Goal: Information Seeking & Learning: Learn about a topic

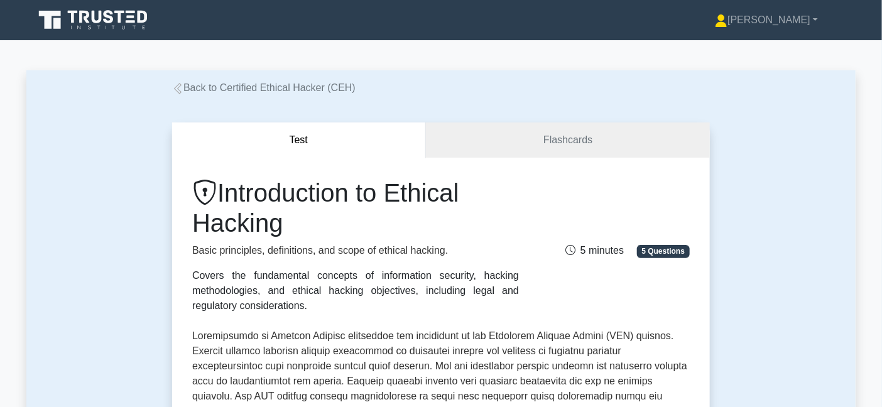
click at [668, 249] on span "5 Questions" at bounding box center [663, 251] width 53 height 13
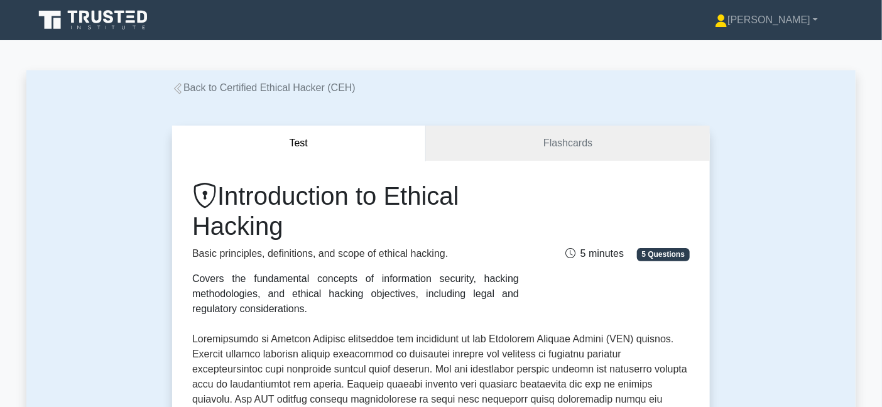
click at [269, 92] on link "Back to Certified Ethical Hacker (CEH)" at bounding box center [263, 87] width 183 height 11
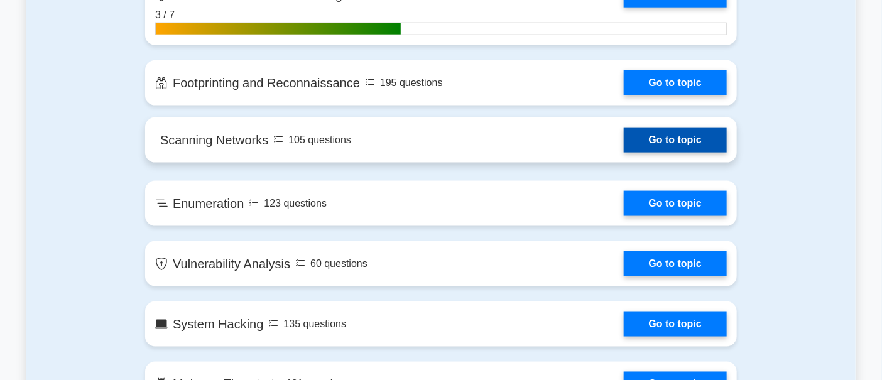
scroll to position [654, 0]
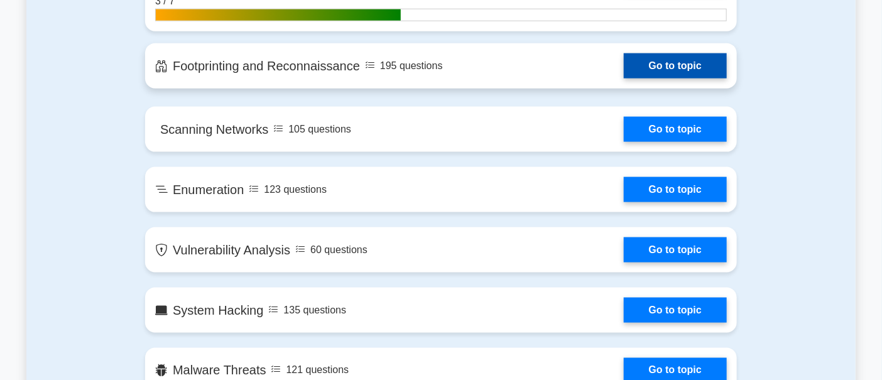
click at [624, 78] on link "Go to topic" at bounding box center [675, 65] width 103 height 25
click at [624, 73] on link "Go to topic" at bounding box center [675, 65] width 103 height 25
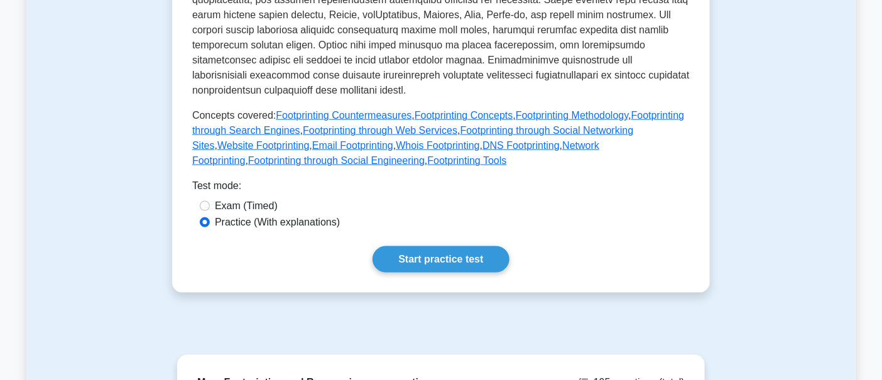
scroll to position [561, 0]
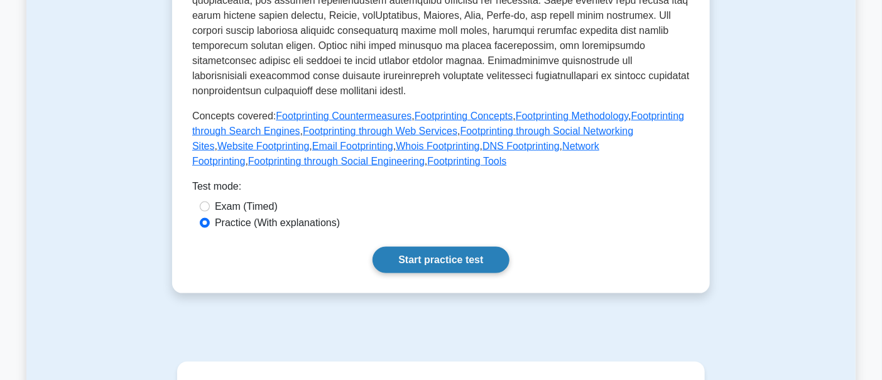
click at [454, 249] on link "Start practice test" at bounding box center [440, 260] width 136 height 26
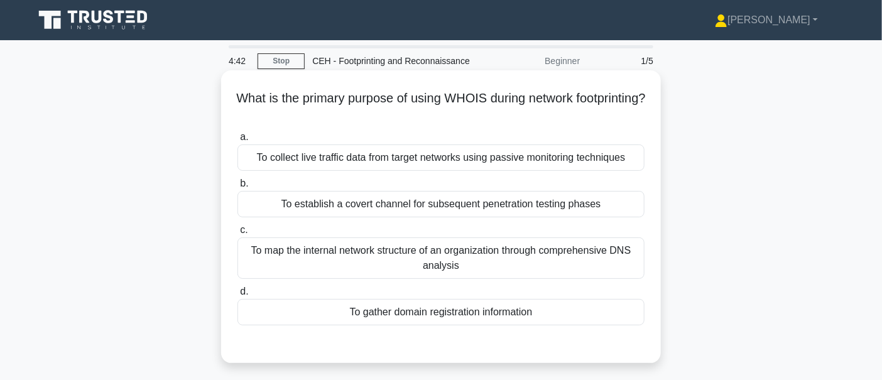
click at [529, 247] on div "To map the internal network structure of an organization through comprehensive …" at bounding box center [440, 257] width 407 height 41
click at [237, 234] on input "c. To map the internal network structure of an organization through comprehensi…" at bounding box center [237, 230] width 0 height 8
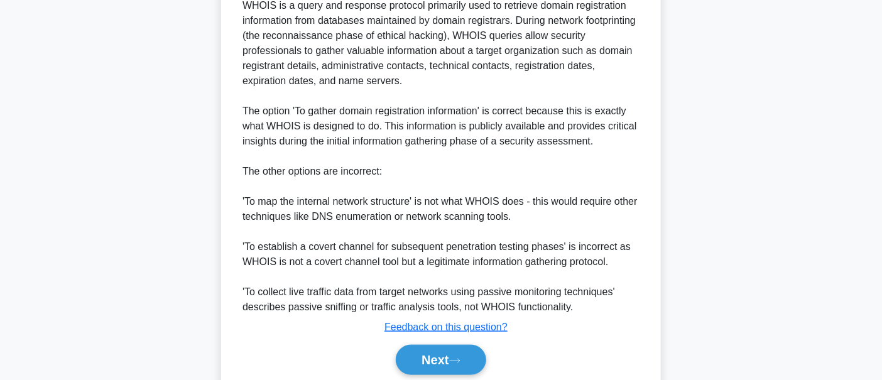
scroll to position [382, 0]
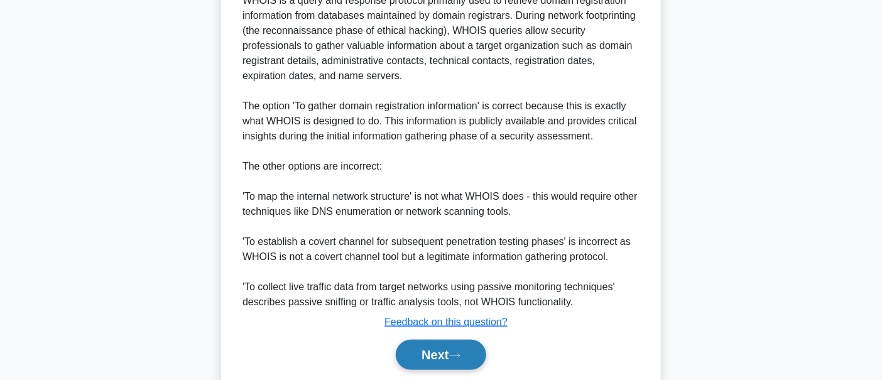
click at [421, 355] on button "Next" at bounding box center [441, 355] width 90 height 30
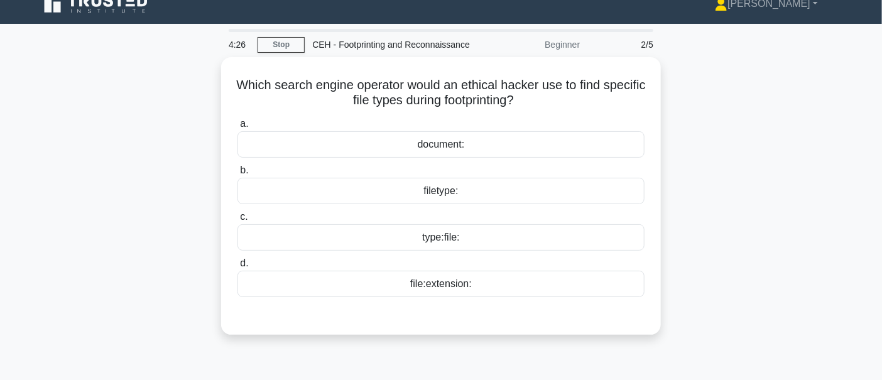
scroll to position [0, 0]
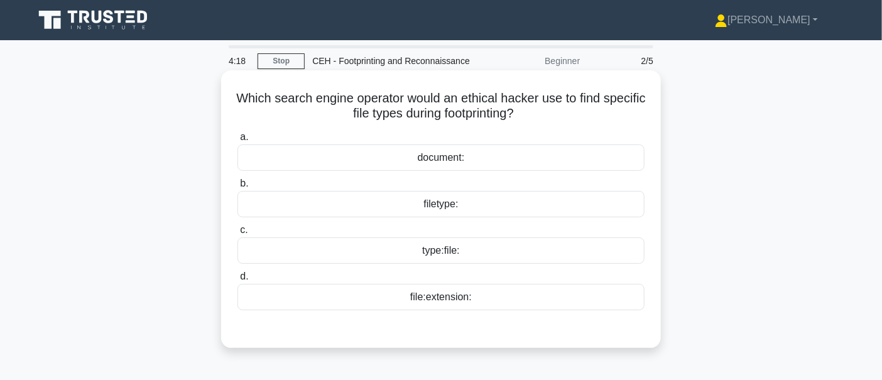
click at [488, 202] on div "filetype:" at bounding box center [440, 204] width 407 height 26
click at [237, 188] on input "b. filetype:" at bounding box center [237, 184] width 0 height 8
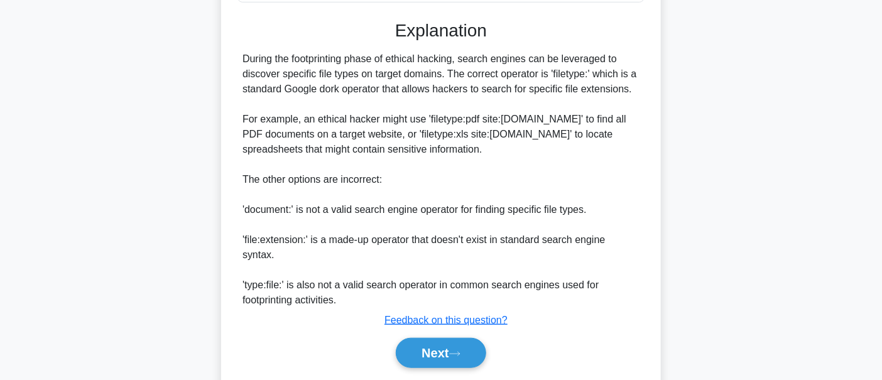
scroll to position [333, 0]
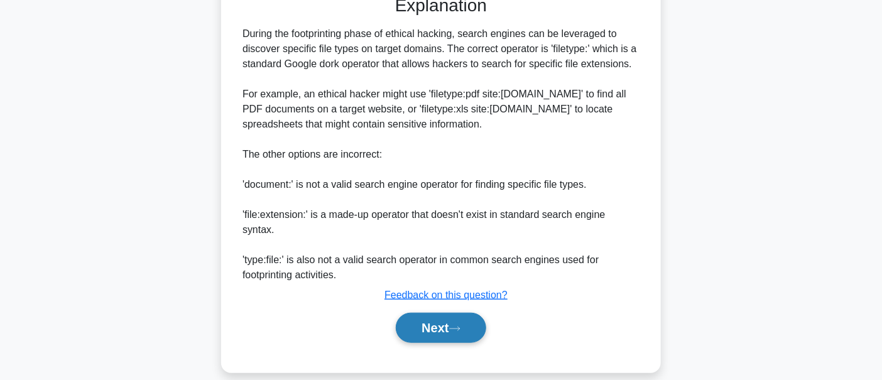
click at [418, 324] on button "Next" at bounding box center [441, 328] width 90 height 30
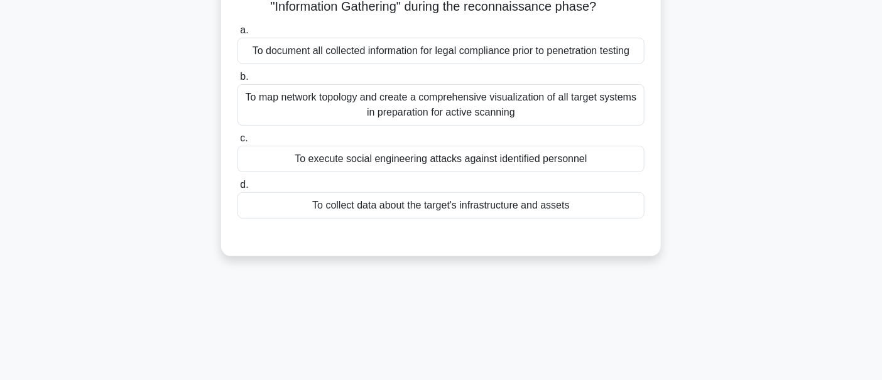
scroll to position [37, 0]
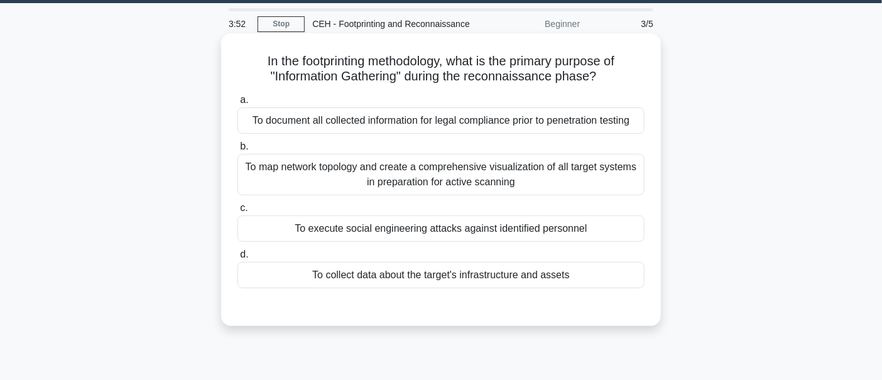
click at [477, 188] on div "To map network topology and create a comprehensive visualization of all target …" at bounding box center [440, 174] width 407 height 41
click at [237, 151] on input "b. To map network topology and create a comprehensive visualization of all targ…" at bounding box center [237, 147] width 0 height 8
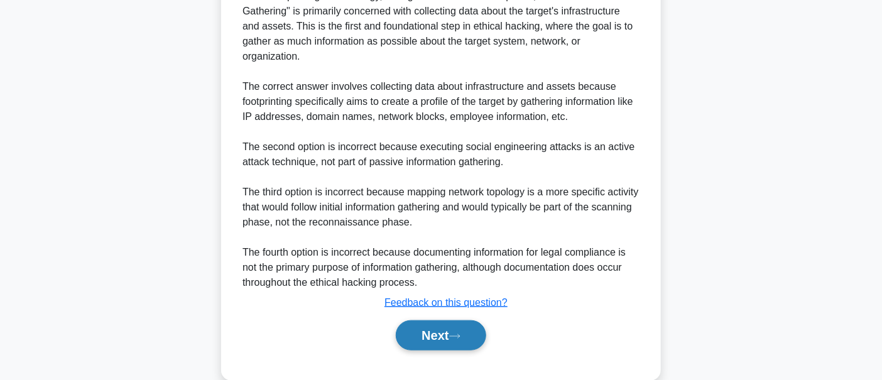
scroll to position [409, 0]
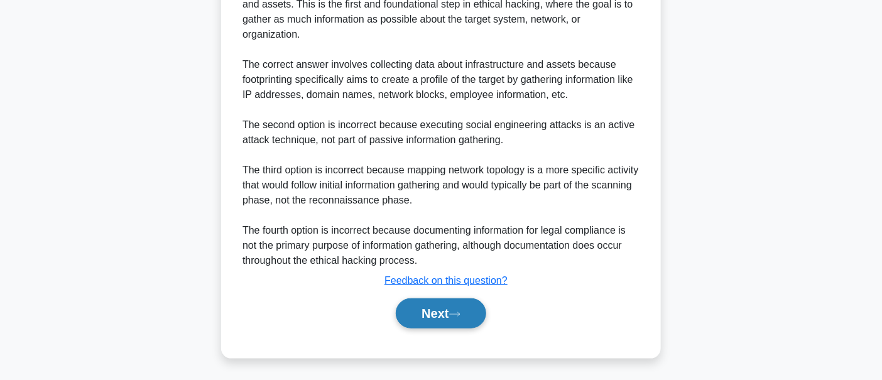
click at [446, 306] on button "Next" at bounding box center [441, 313] width 90 height 30
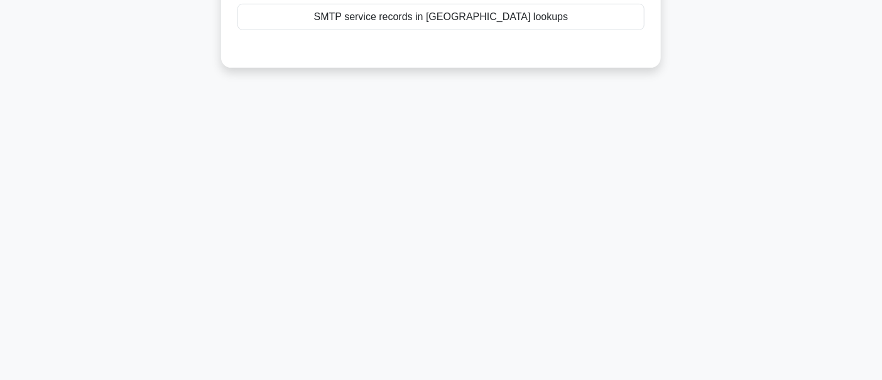
scroll to position [0, 0]
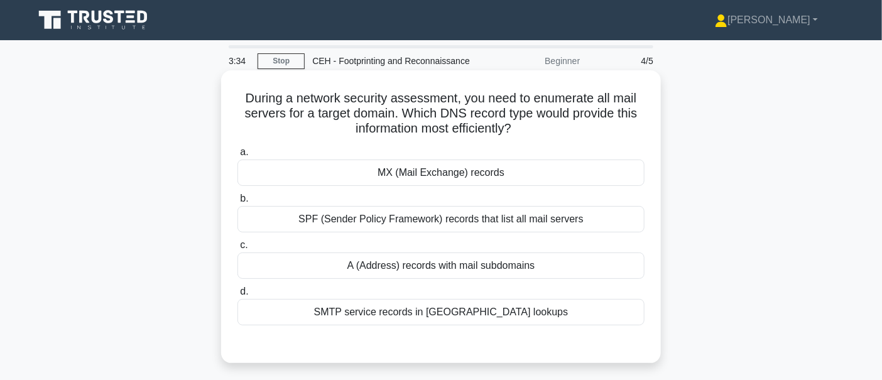
click at [416, 230] on div "SPF (Sender Policy Framework) records that list all mail servers" at bounding box center [440, 219] width 407 height 26
click at [237, 203] on input "b. SPF (Sender Policy Framework) records that list all mail servers" at bounding box center [237, 199] width 0 height 8
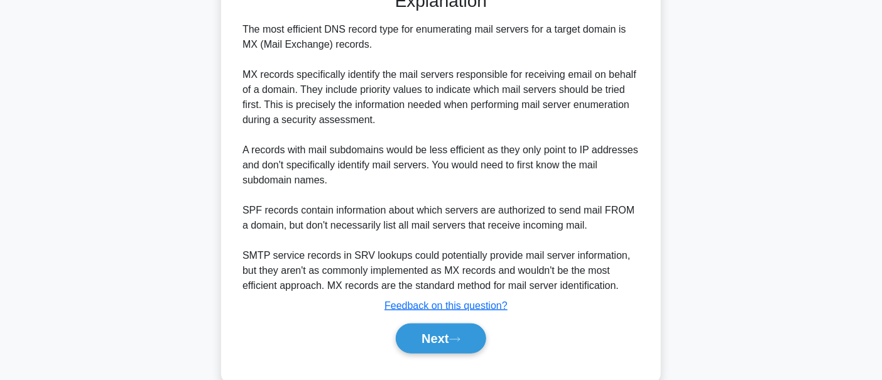
scroll to position [379, 0]
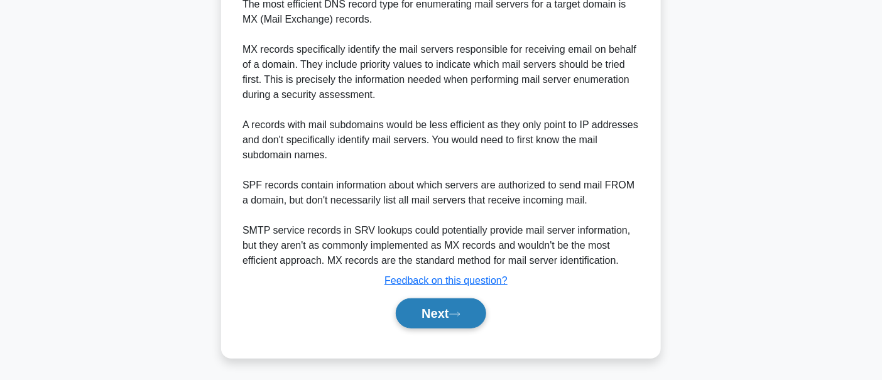
click at [453, 317] on button "Next" at bounding box center [441, 313] width 90 height 30
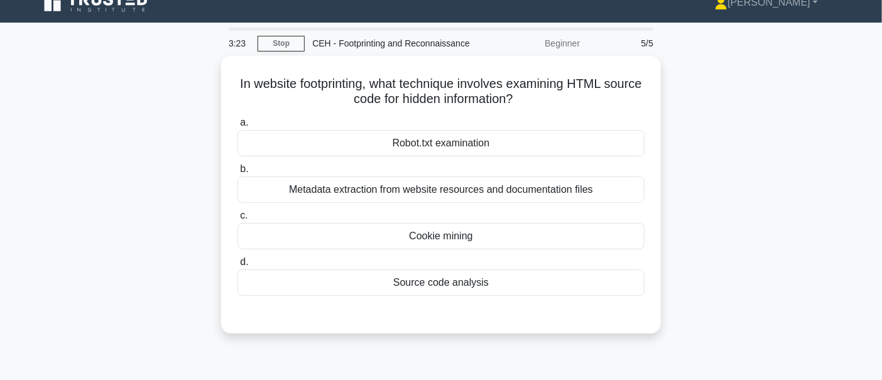
scroll to position [0, 0]
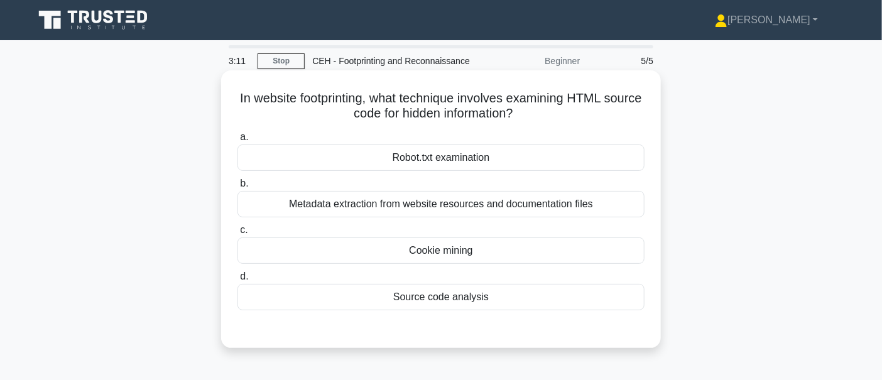
click at [593, 263] on div "Cookie mining" at bounding box center [440, 250] width 407 height 26
click at [237, 234] on input "c. Cookie mining" at bounding box center [237, 230] width 0 height 8
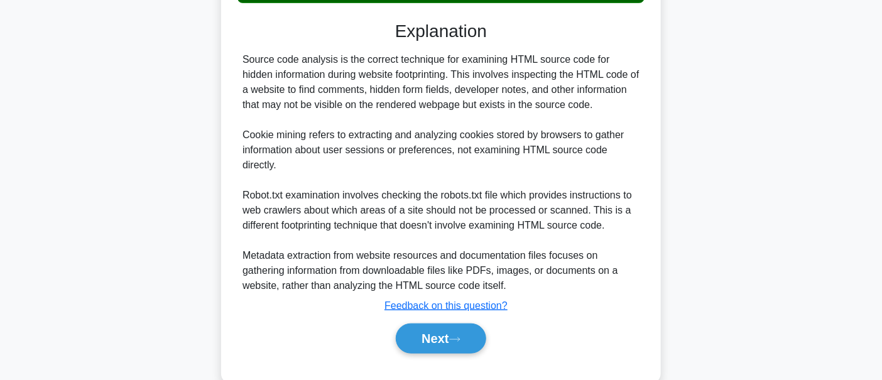
scroll to position [333, 0]
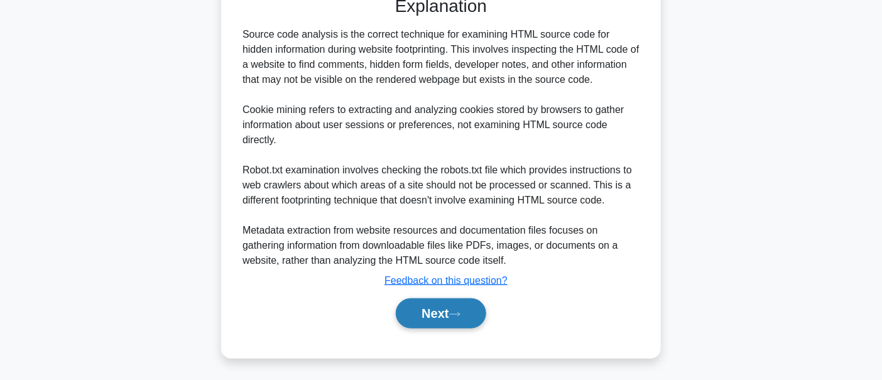
click at [412, 318] on button "Next" at bounding box center [441, 313] width 90 height 30
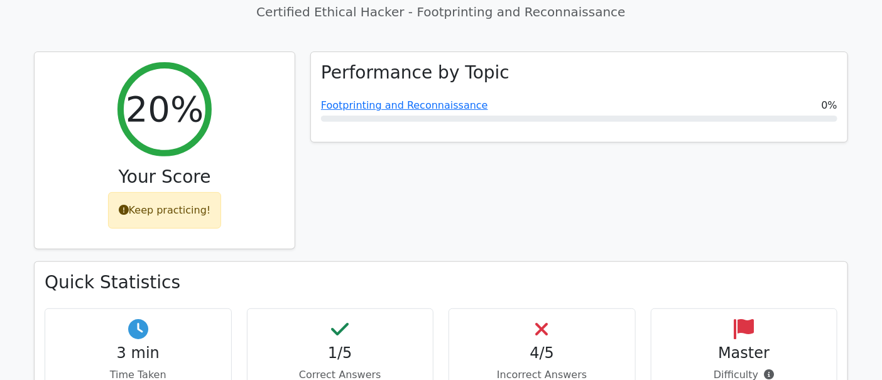
scroll to position [784, 0]
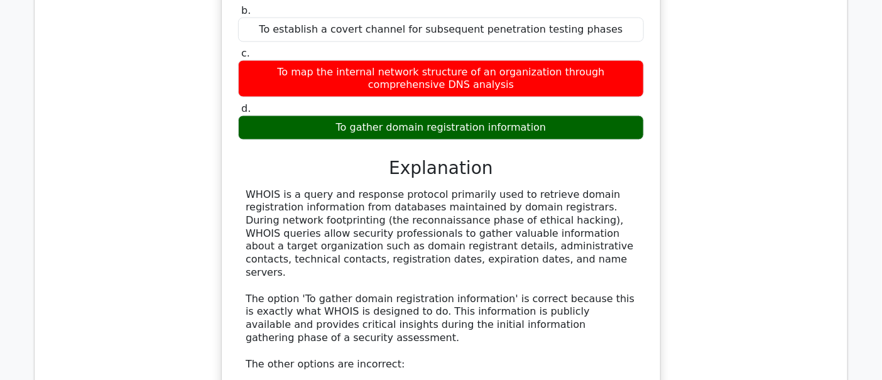
drag, startPoint x: 567, startPoint y: 166, endPoint x: 366, endPoint y: 161, distance: 201.0
click at [366, 161] on h3 "Explanation" at bounding box center [441, 168] width 391 height 21
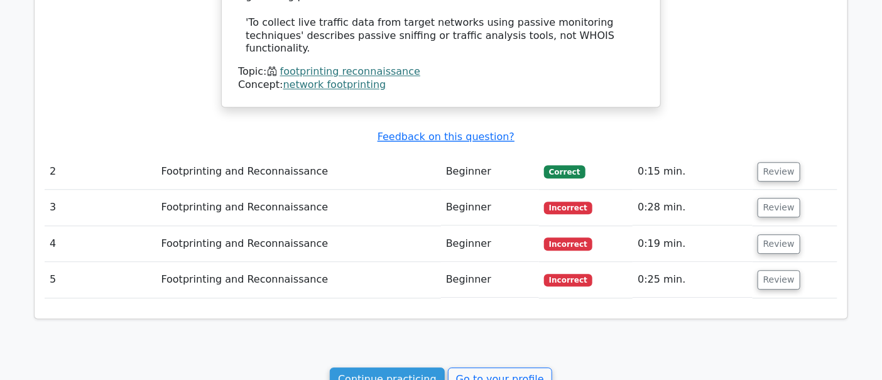
scroll to position [1113, 0]
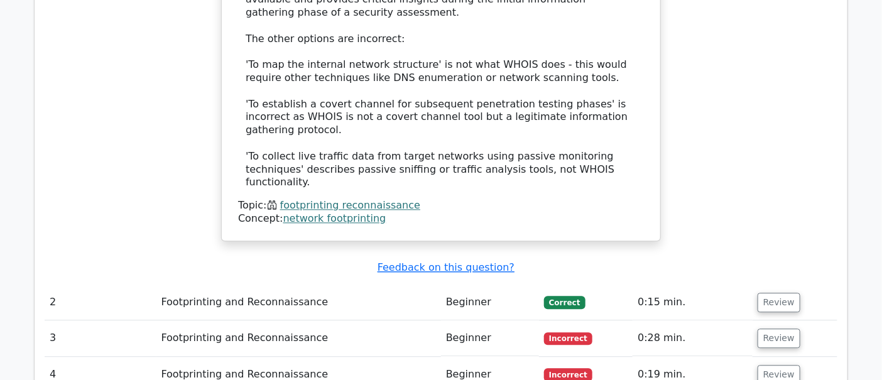
click at [291, 284] on td "Footprinting and Reconnaissance" at bounding box center [298, 302] width 284 height 36
click at [793, 284] on td "Review" at bounding box center [794, 302] width 85 height 36
click at [786, 293] on button "Review" at bounding box center [778, 302] width 43 height 19
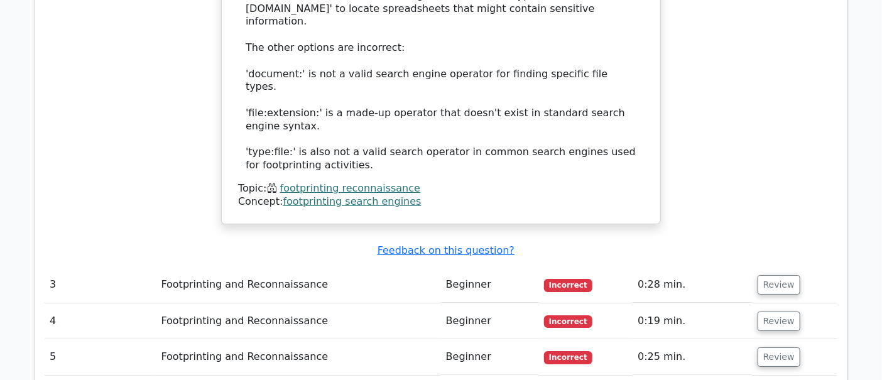
scroll to position [1898, 0]
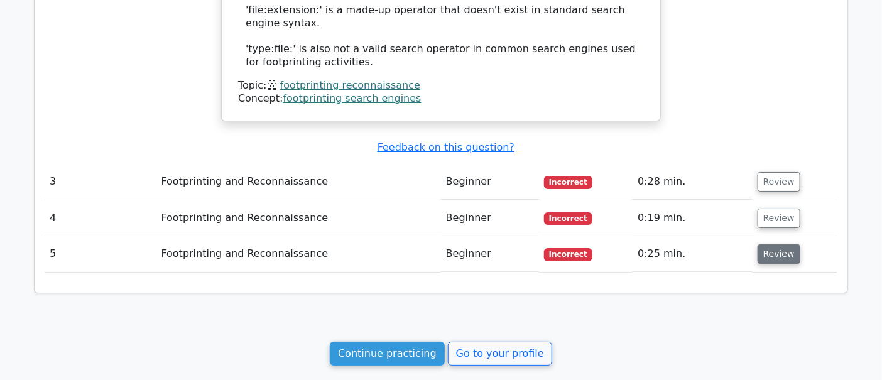
click at [767, 244] on button "Review" at bounding box center [778, 253] width 43 height 19
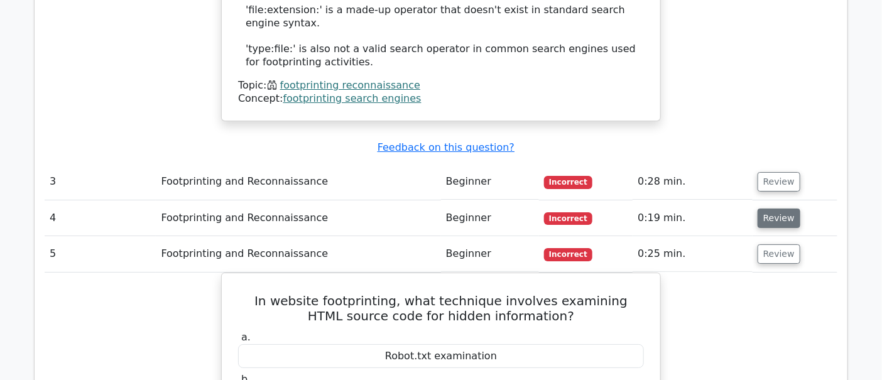
click at [769, 208] on button "Review" at bounding box center [778, 217] width 43 height 19
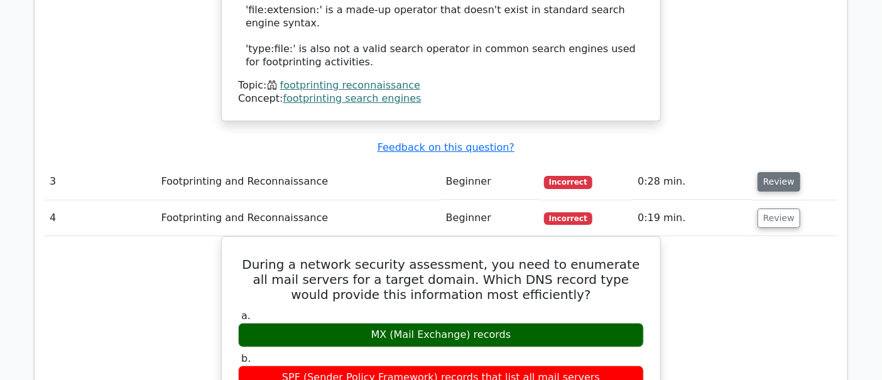
click at [767, 172] on button "Review" at bounding box center [778, 181] width 43 height 19
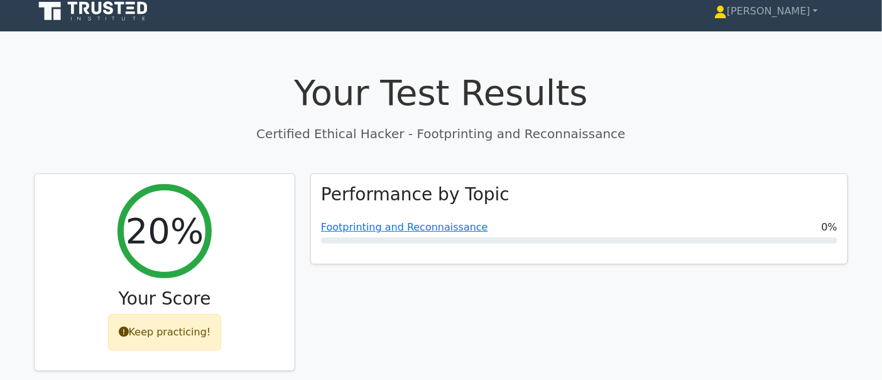
scroll to position [0, 0]
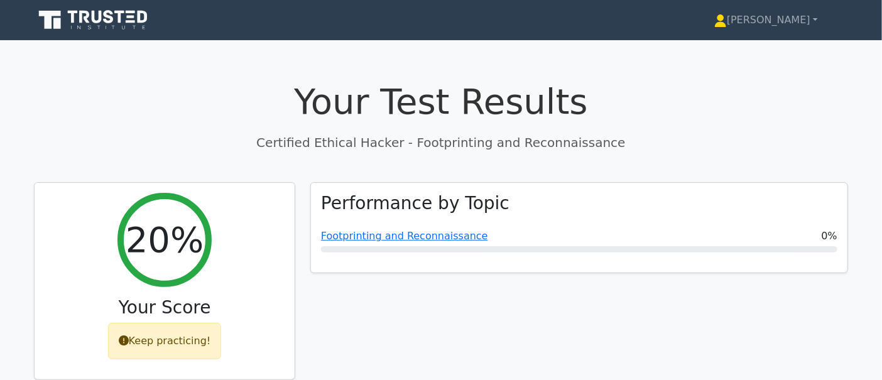
click at [124, 25] on icon at bounding box center [94, 20] width 121 height 24
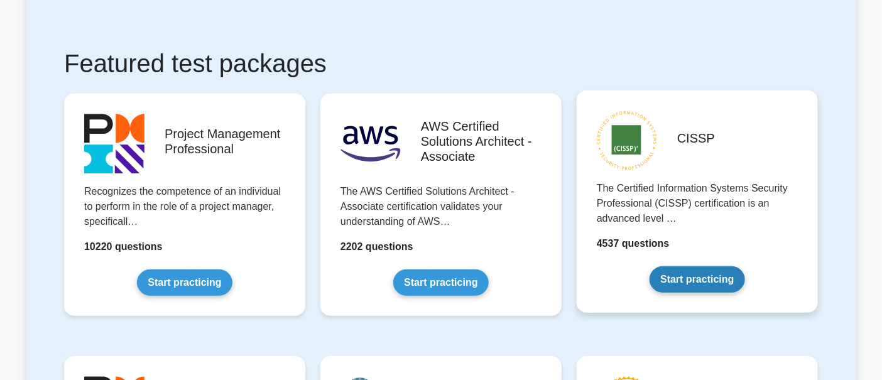
scroll to position [261, 0]
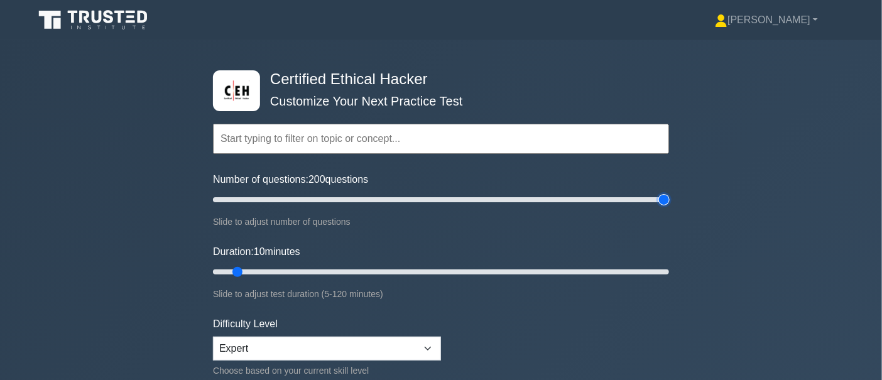
drag, startPoint x: 230, startPoint y: 193, endPoint x: 733, endPoint y: 182, distance: 503.1
type input "200"
click at [669, 192] on input "Number of questions: 200 questions" at bounding box center [441, 199] width 456 height 15
drag, startPoint x: 235, startPoint y: 274, endPoint x: 886, endPoint y: 269, distance: 651.2
type input "120"
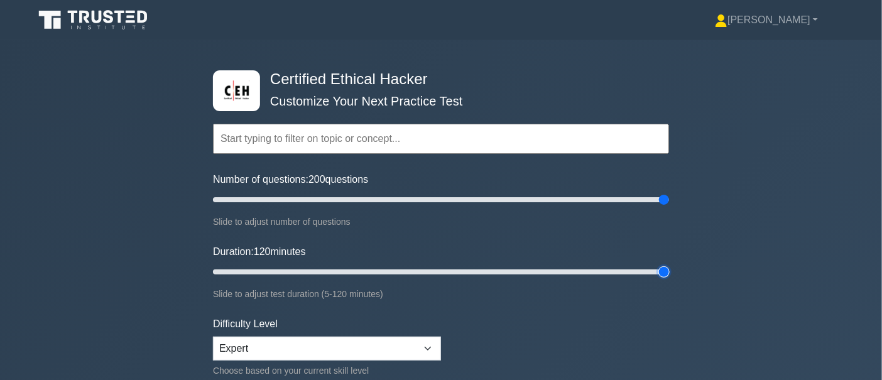
click at [669, 269] on input "Duration: 120 minutes" at bounding box center [441, 271] width 456 height 15
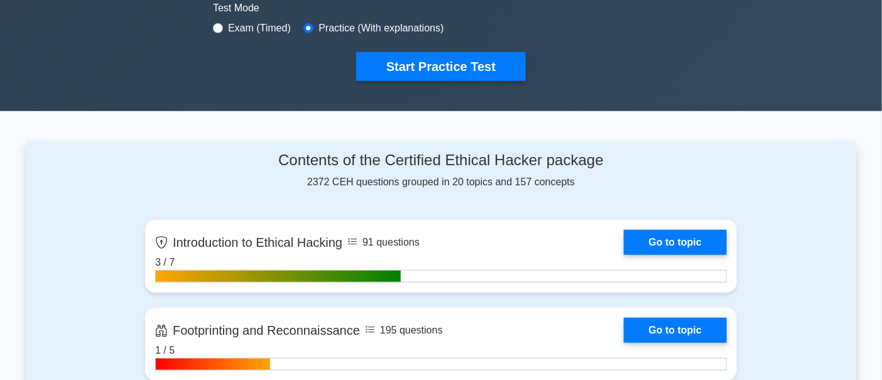
scroll to position [523, 0]
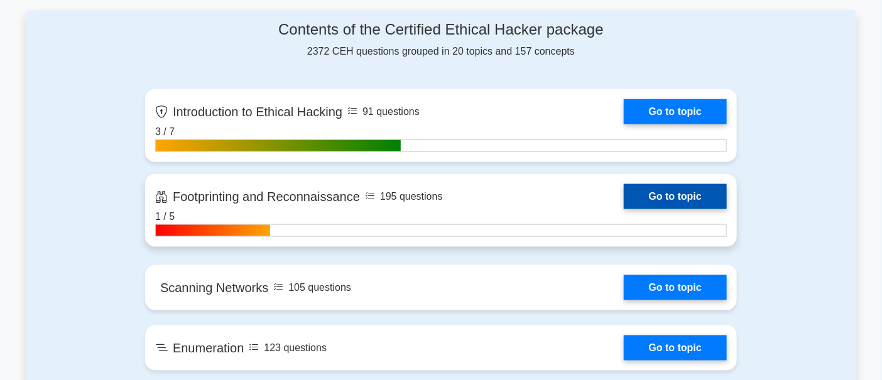
click at [652, 200] on link "Go to topic" at bounding box center [675, 196] width 103 height 25
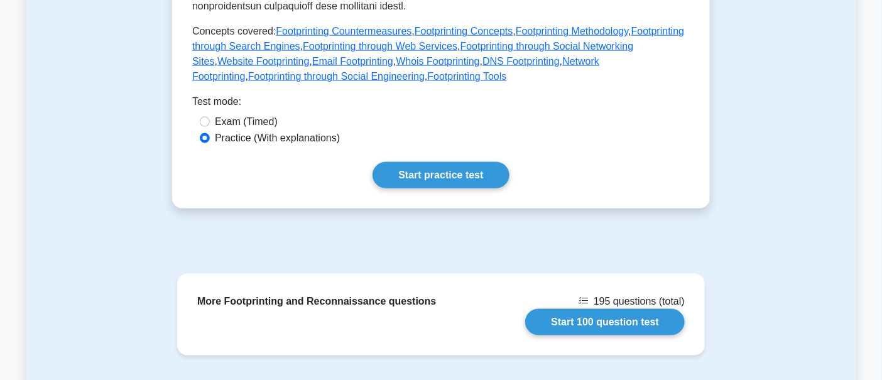
scroll to position [654, 0]
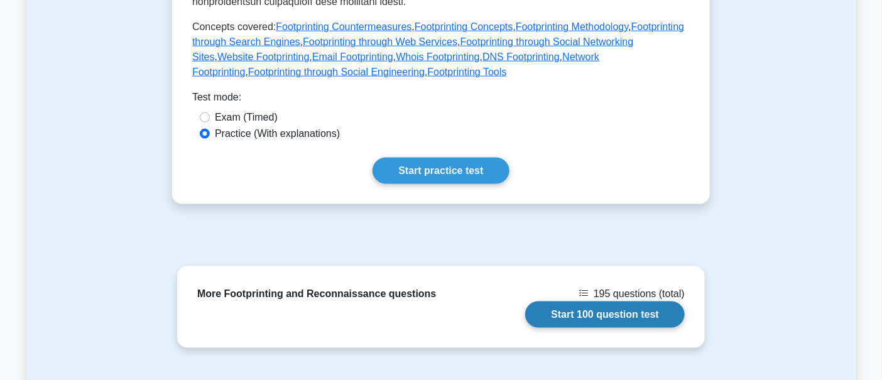
click at [525, 301] on link "Start 100 question test" at bounding box center [605, 314] width 160 height 26
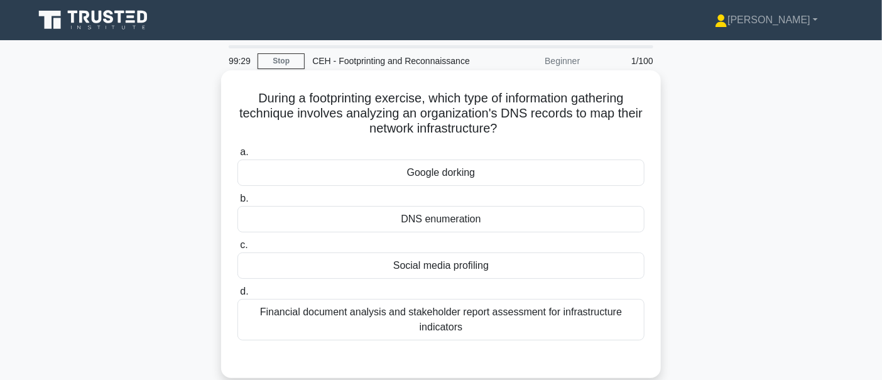
click at [392, 170] on div "Google dorking" at bounding box center [440, 173] width 407 height 26
click at [237, 156] on input "a. Google dorking" at bounding box center [237, 152] width 0 height 8
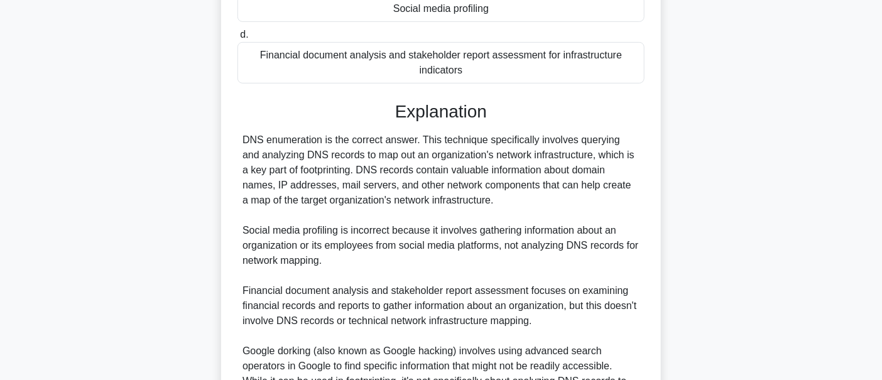
scroll to position [392, 0]
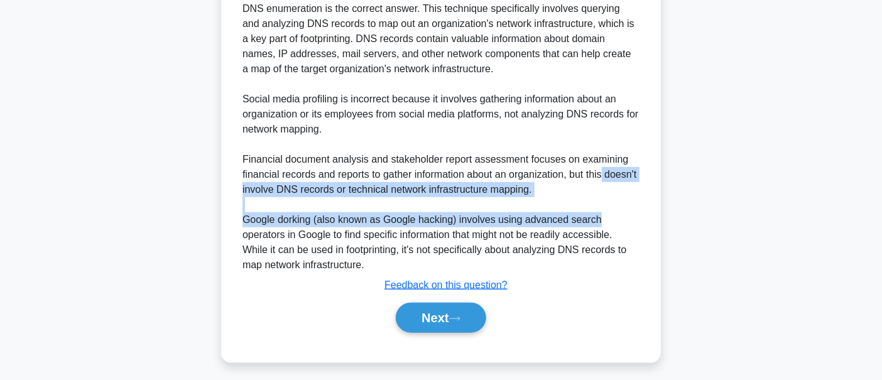
drag, startPoint x: 869, startPoint y: 213, endPoint x: 879, endPoint y: 178, distance: 36.6
click at [879, 178] on main "99:23 Stop CEH - Footprinting and Reconnaissance Beginner 1/100 During a footpr…" at bounding box center [441, 15] width 882 height 735
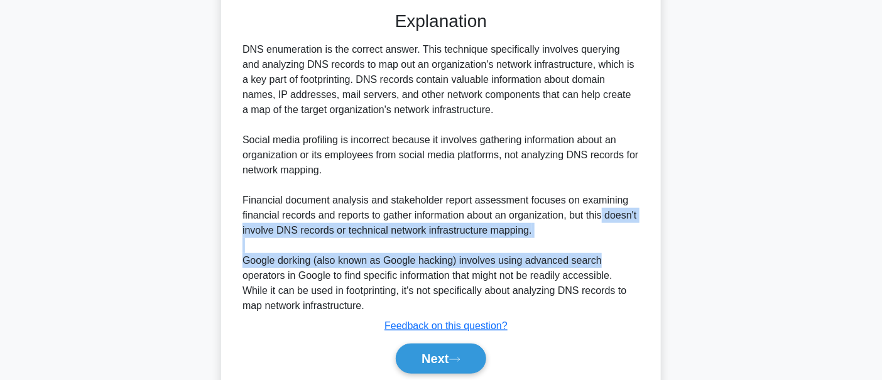
scroll to position [340, 0]
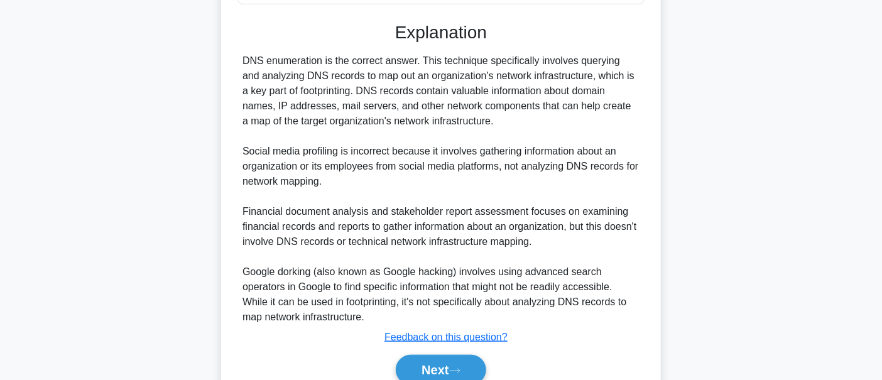
click at [844, 180] on div "During a footprinting exercise, which type of information gathering technique i…" at bounding box center [440, 81] width 829 height 696
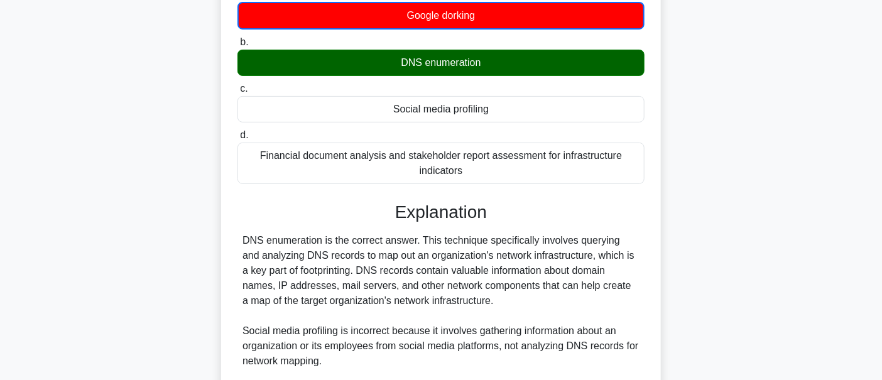
scroll to position [0, 0]
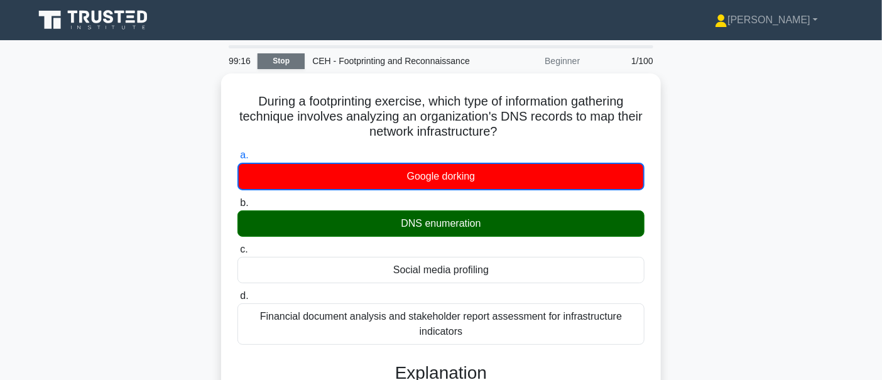
click at [294, 65] on link "Stop" at bounding box center [280, 61] width 47 height 16
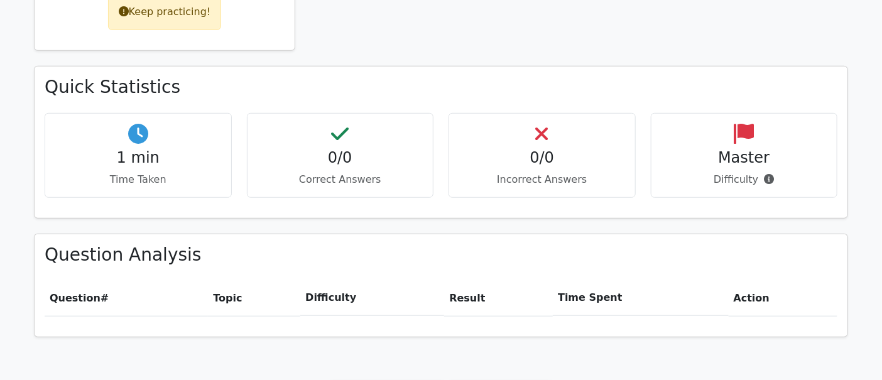
scroll to position [392, 0]
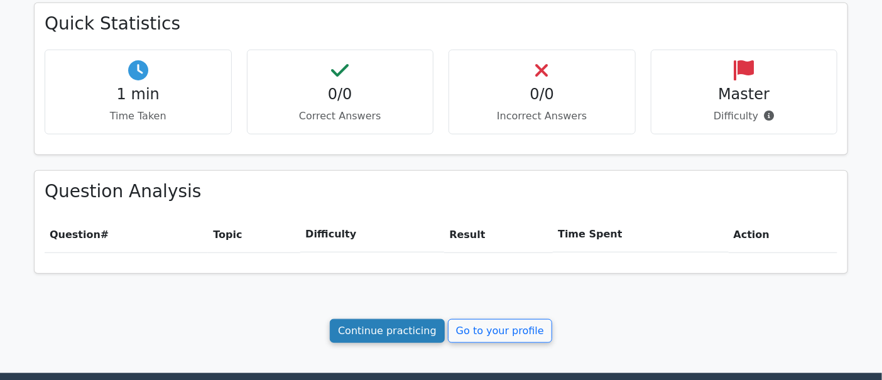
click at [381, 332] on link "Continue practicing" at bounding box center [387, 331] width 115 height 24
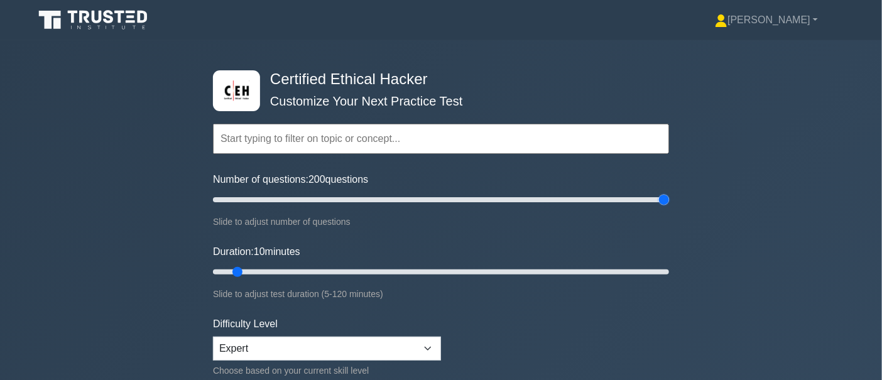
drag, startPoint x: 241, startPoint y: 193, endPoint x: 717, endPoint y: 198, distance: 476.7
type input "200"
click at [669, 198] on input "Number of questions: 200 questions" at bounding box center [441, 199] width 456 height 15
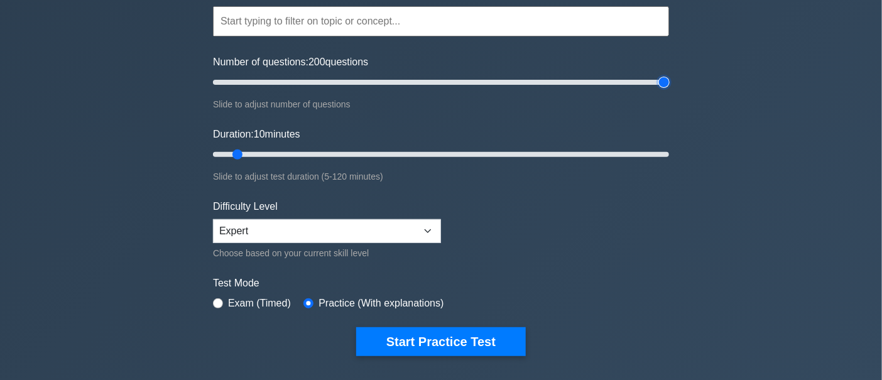
scroll to position [131, 0]
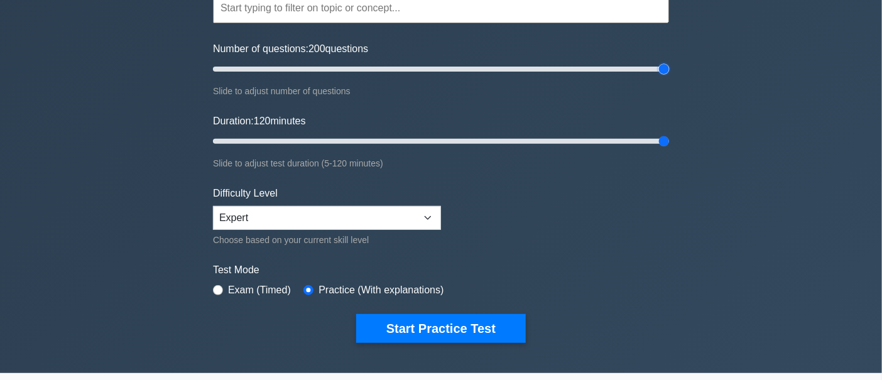
drag, startPoint x: 239, startPoint y: 139, endPoint x: 827, endPoint y: 151, distance: 588.5
type input "120"
click at [669, 149] on input "Duration: 120 minutes" at bounding box center [441, 141] width 456 height 15
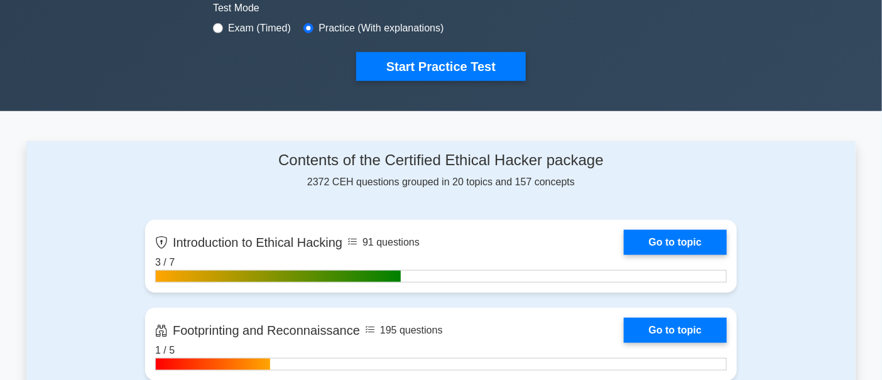
scroll to position [654, 0]
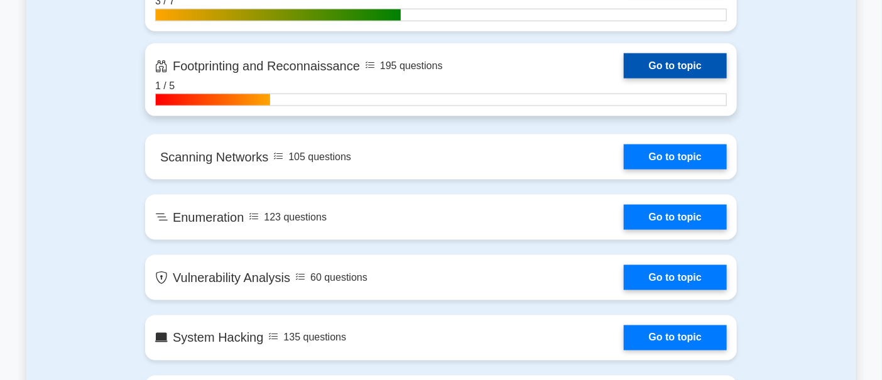
click at [665, 62] on link "Go to topic" at bounding box center [675, 65] width 103 height 25
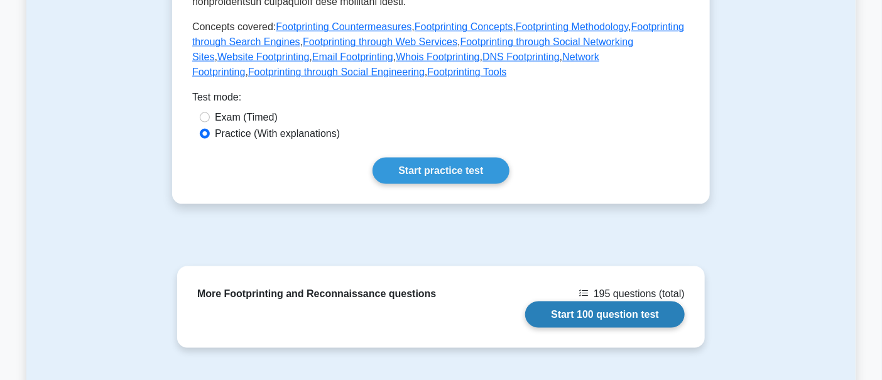
click at [583, 301] on link "Start 100 question test" at bounding box center [605, 314] width 160 height 26
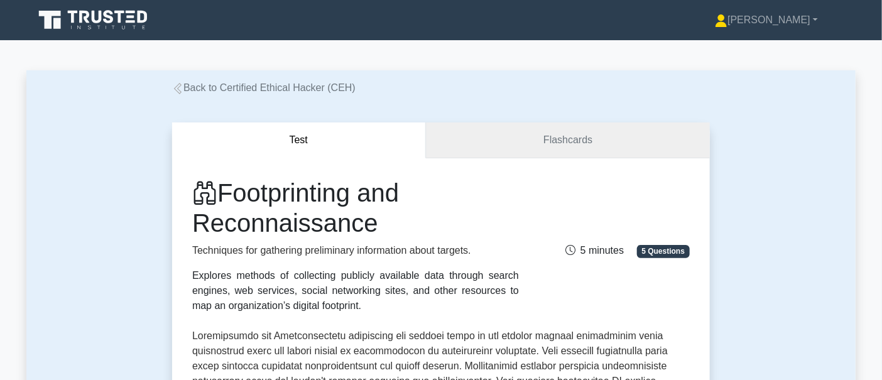
click at [549, 143] on link "Flashcards" at bounding box center [568, 140] width 284 height 36
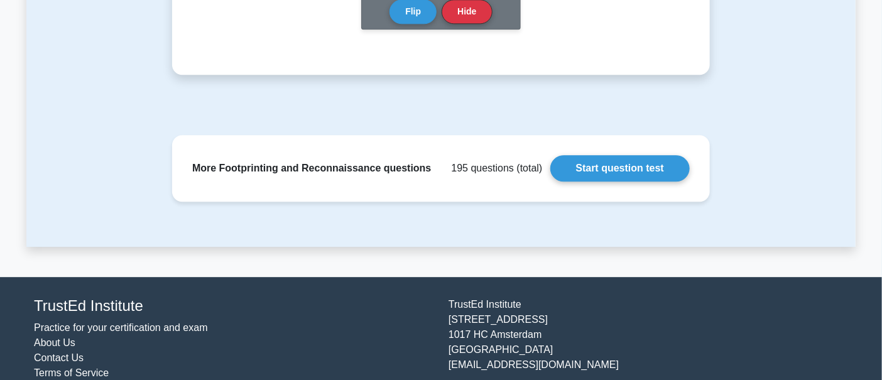
scroll to position [1367, 0]
